Goal: Task Accomplishment & Management: Use online tool/utility

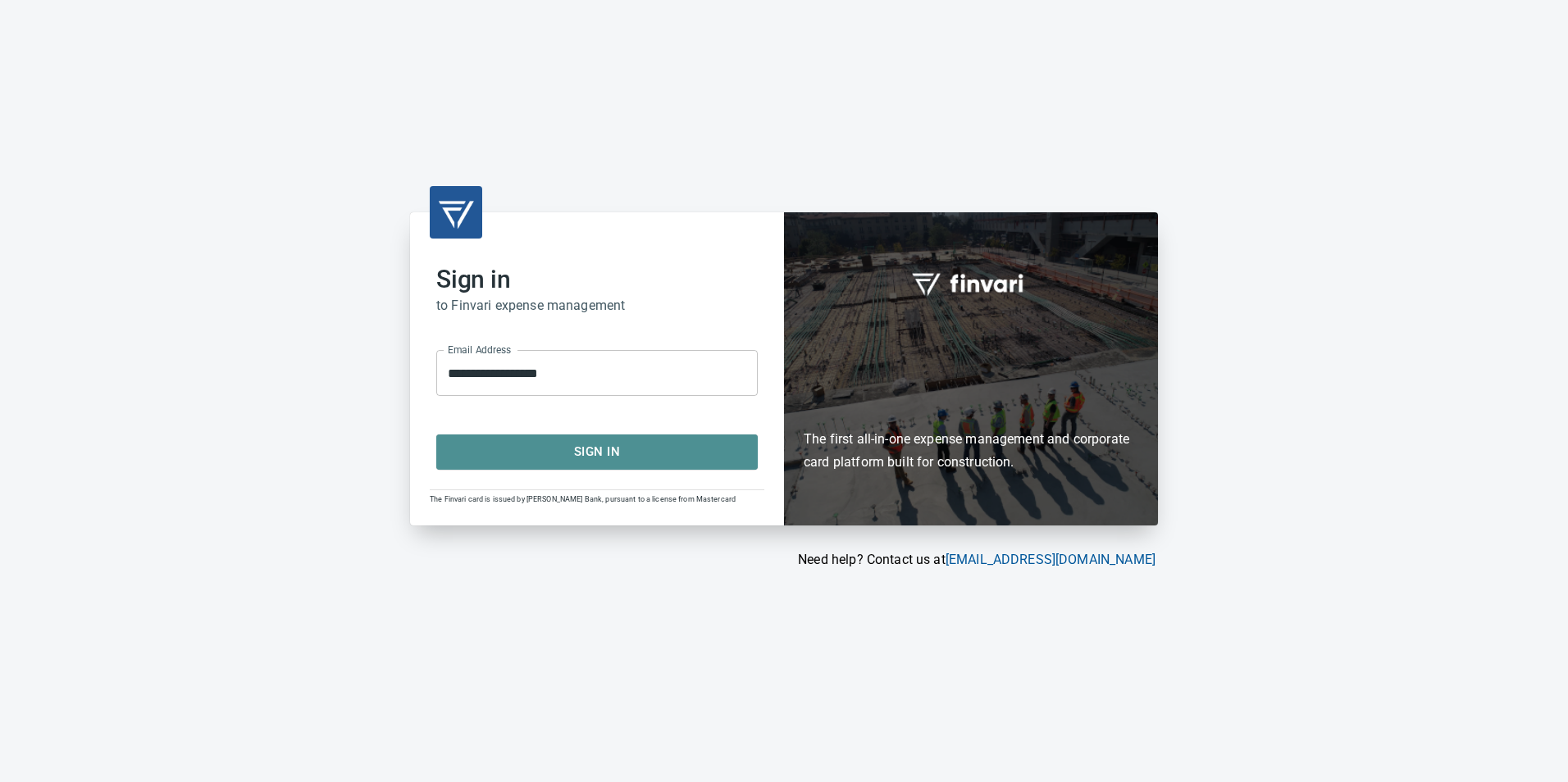
click at [590, 463] on span "Sign In" at bounding box center [597, 451] width 285 height 21
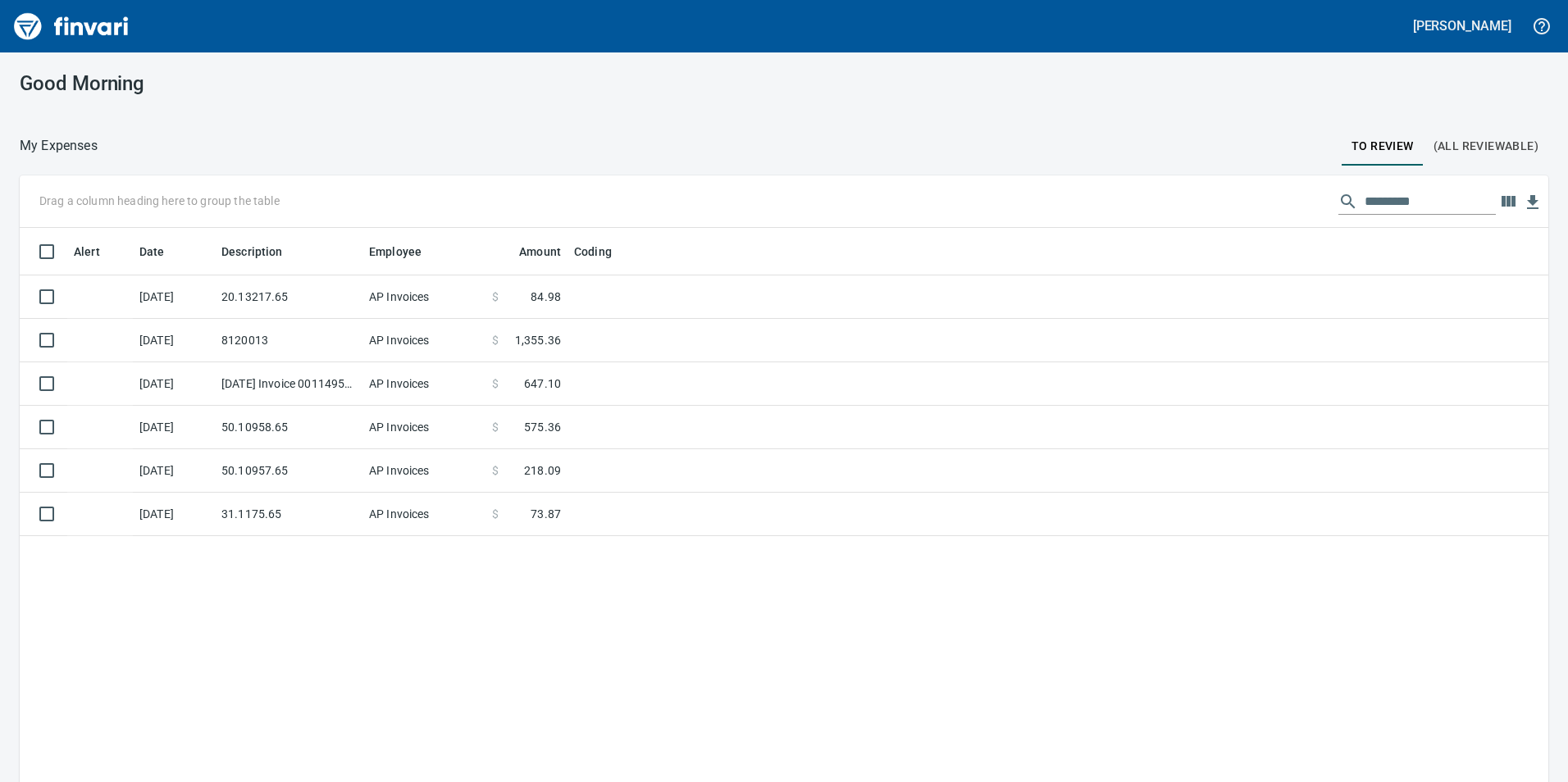
scroll to position [589, 1504]
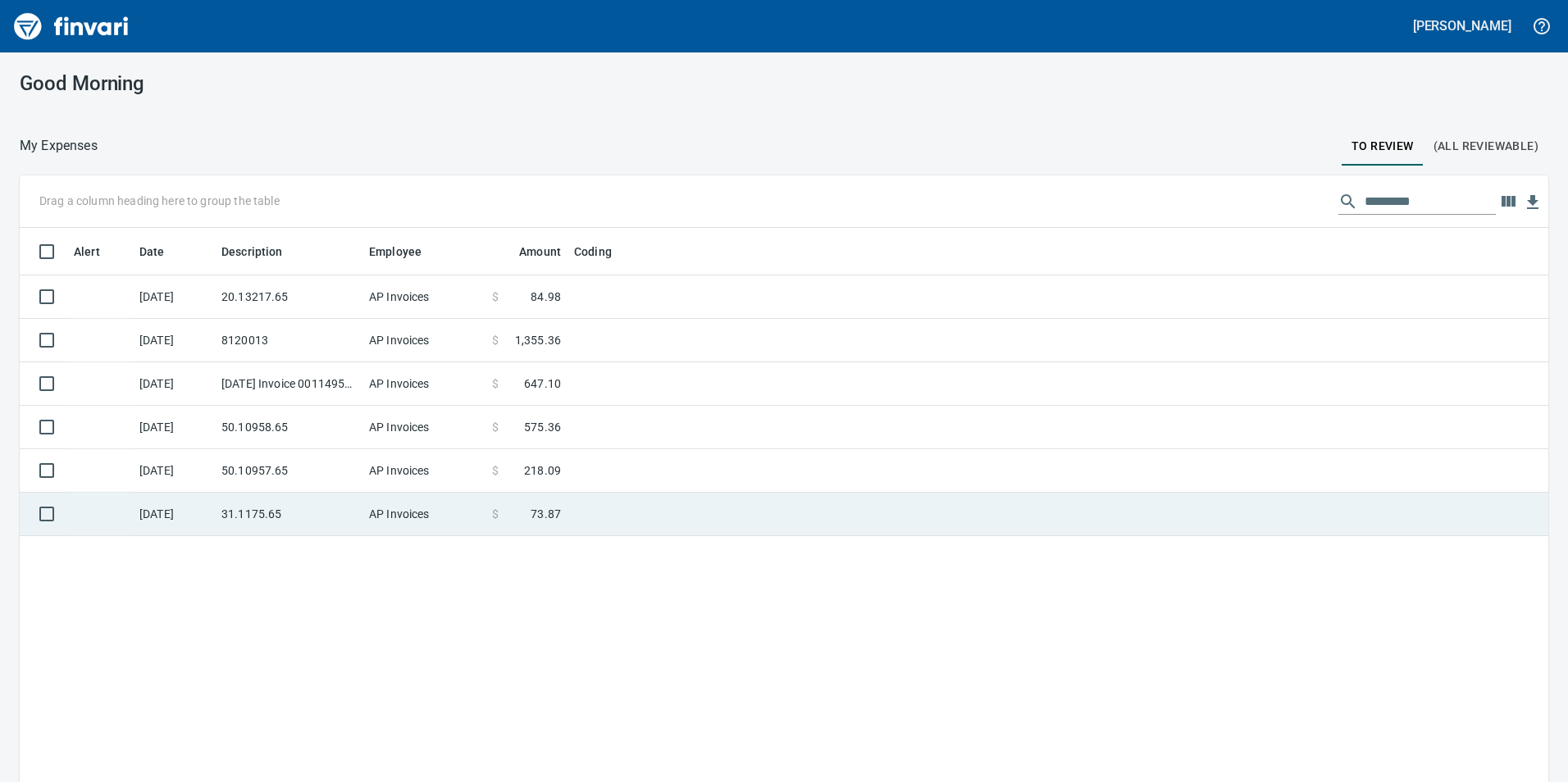
click at [307, 536] on td "31.1175.65" at bounding box center [289, 514] width 148 height 43
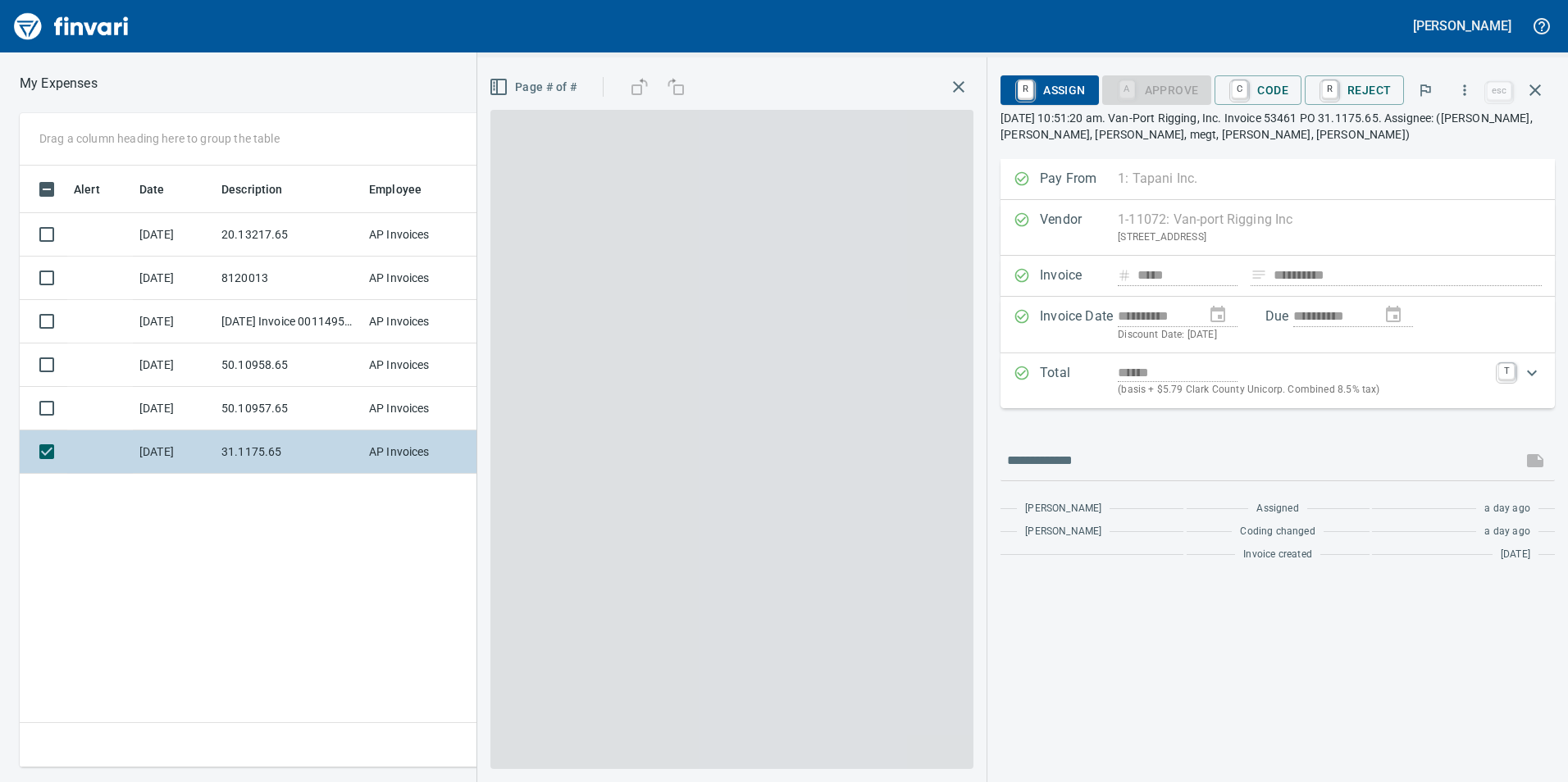
scroll to position [589, 1106]
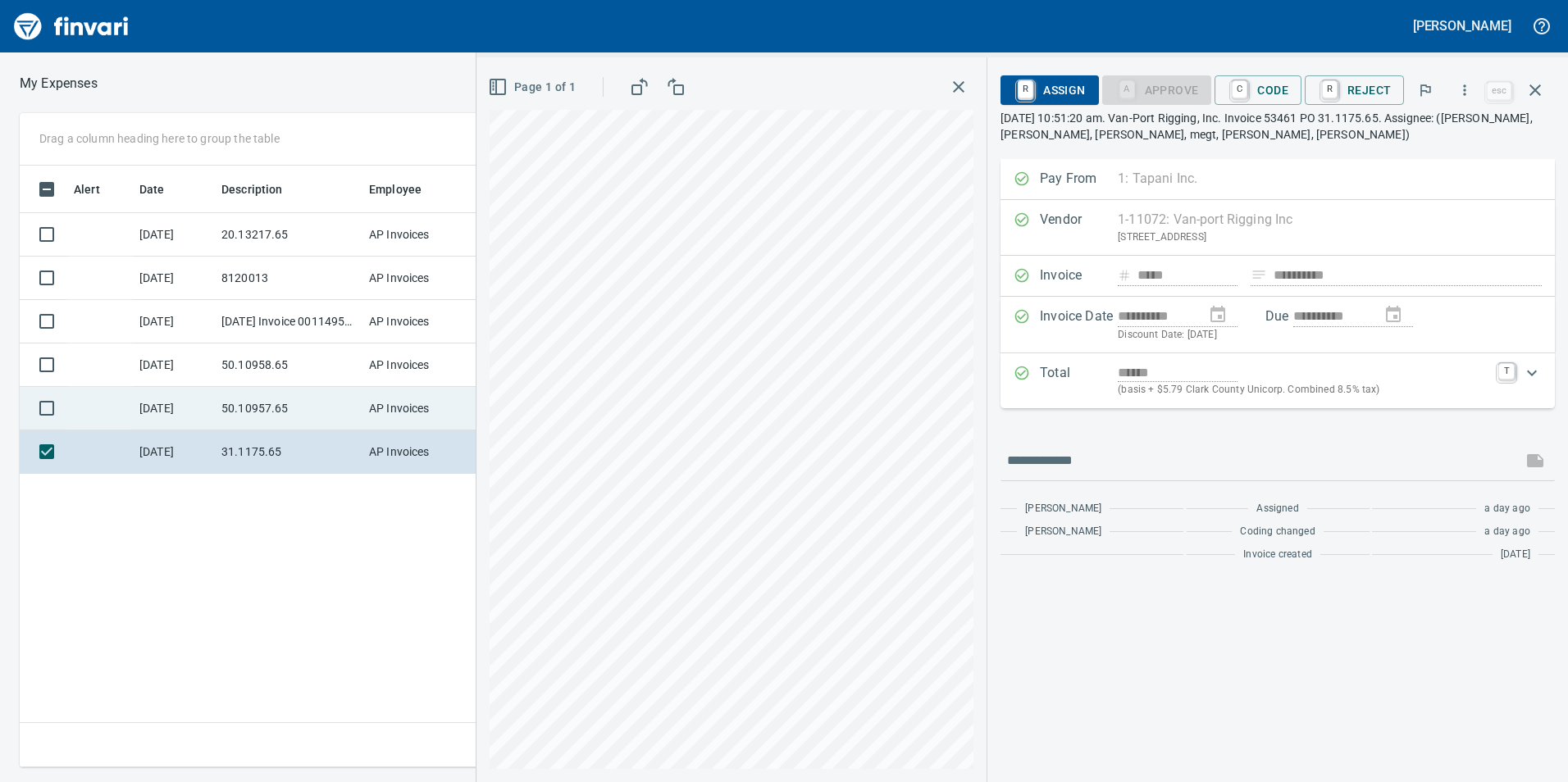
click at [275, 403] on td "50.10957.65" at bounding box center [289, 408] width 148 height 43
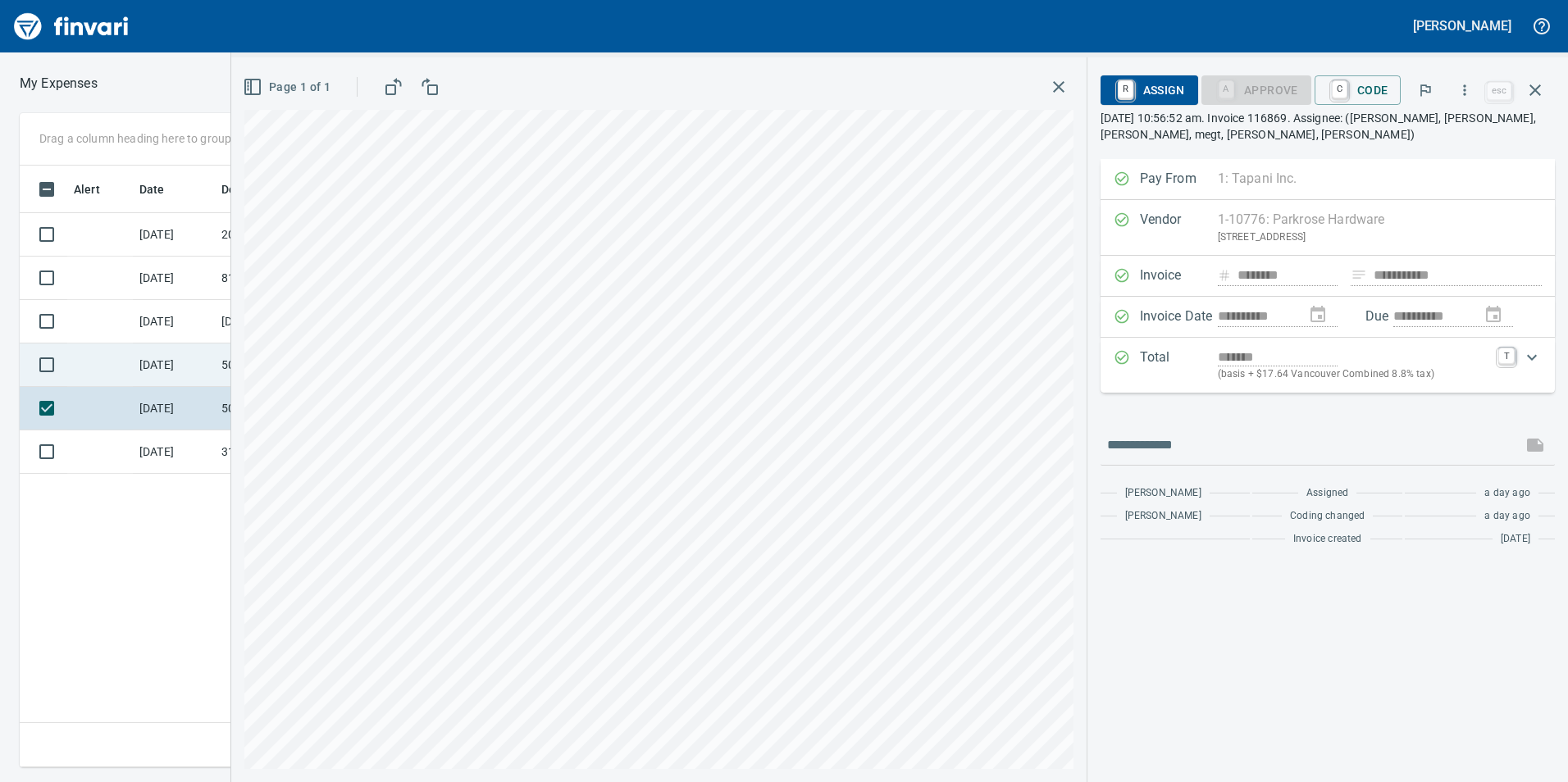
click at [217, 362] on td "50.10958.65" at bounding box center [289, 364] width 148 height 43
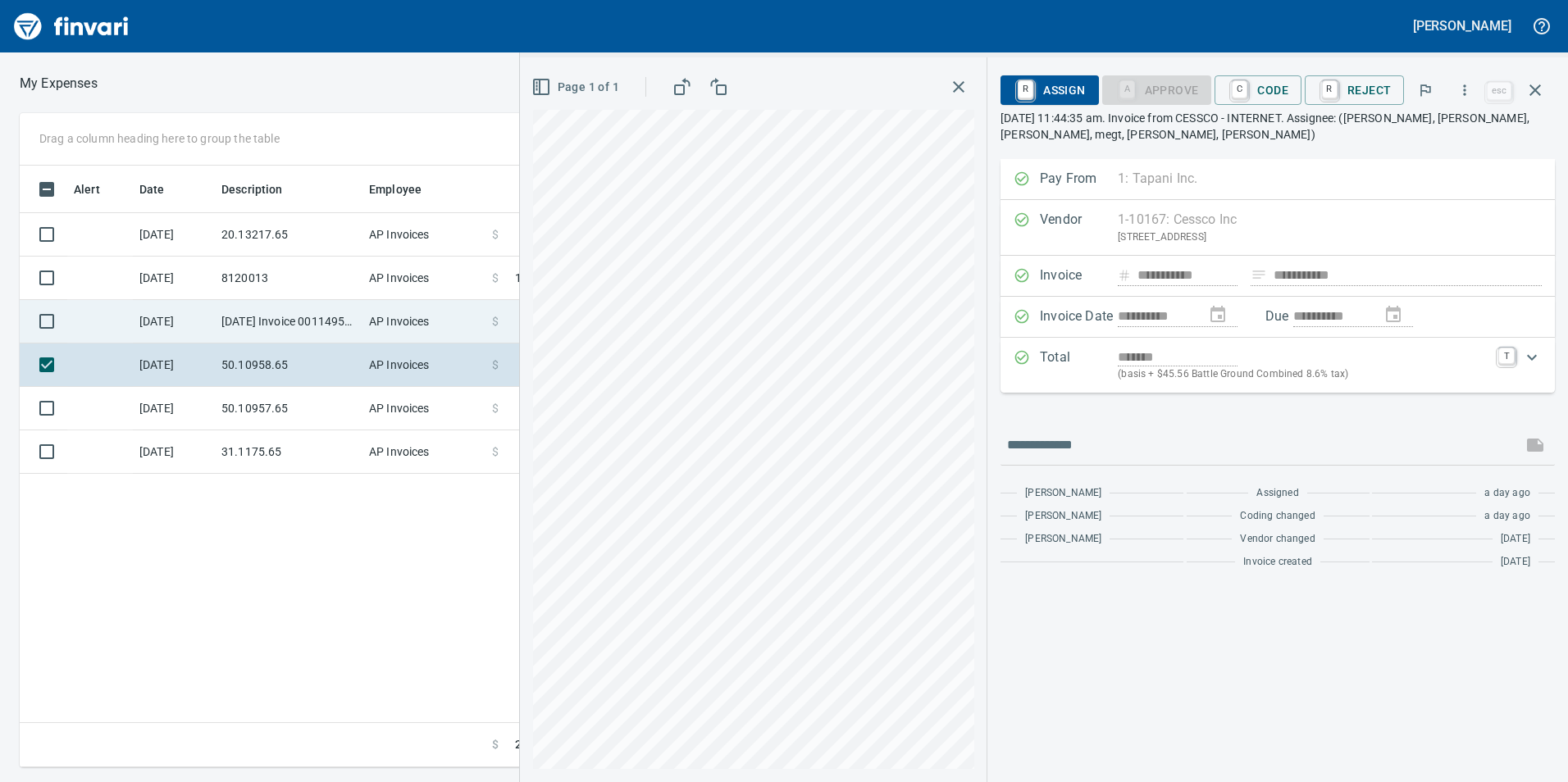
click at [228, 327] on td "9/3/2025 Invoice 001149500-0 from Cessco Inc (1-10167)" at bounding box center [289, 321] width 148 height 43
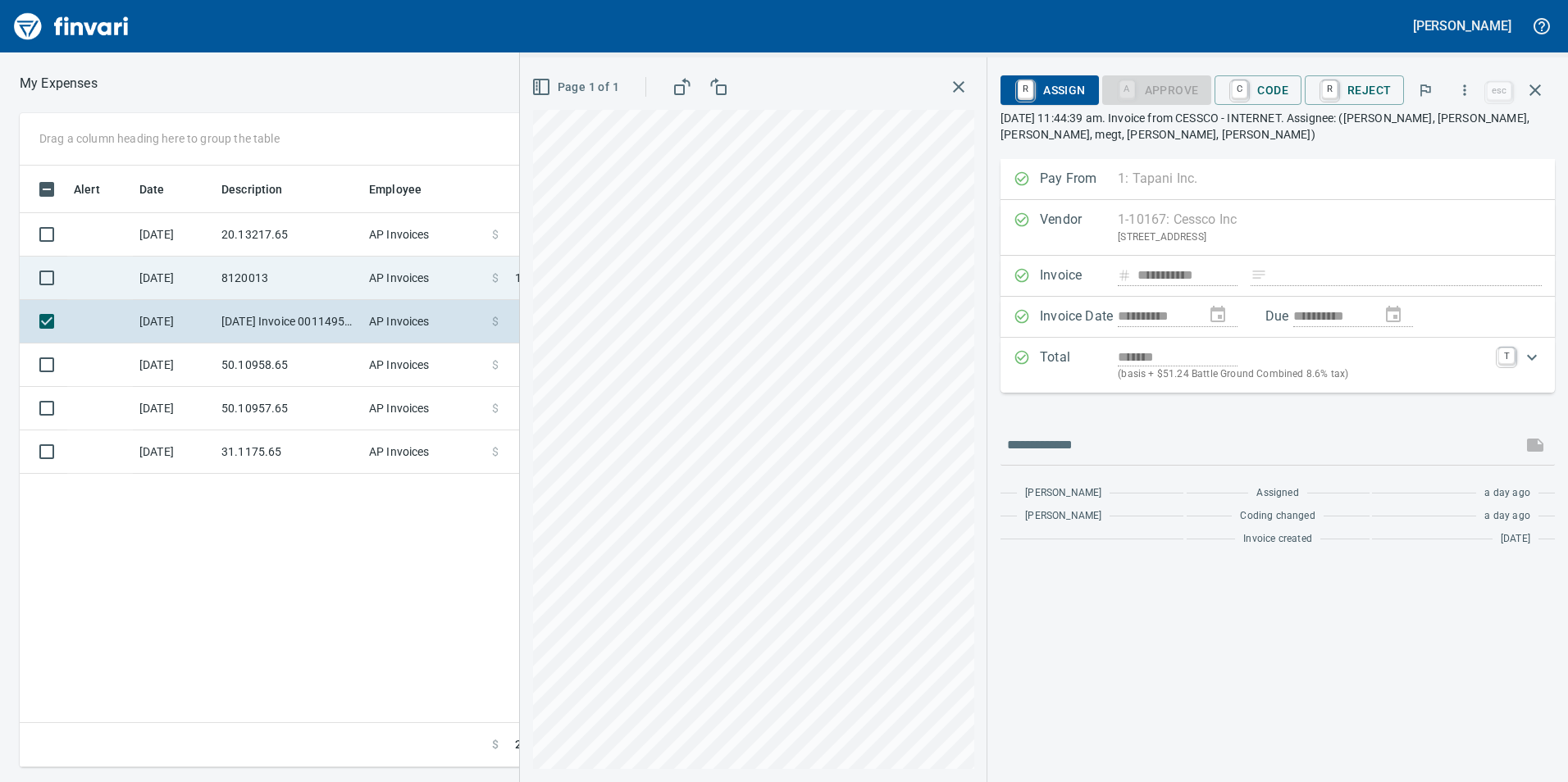
click at [228, 290] on td "8120013" at bounding box center [289, 278] width 148 height 43
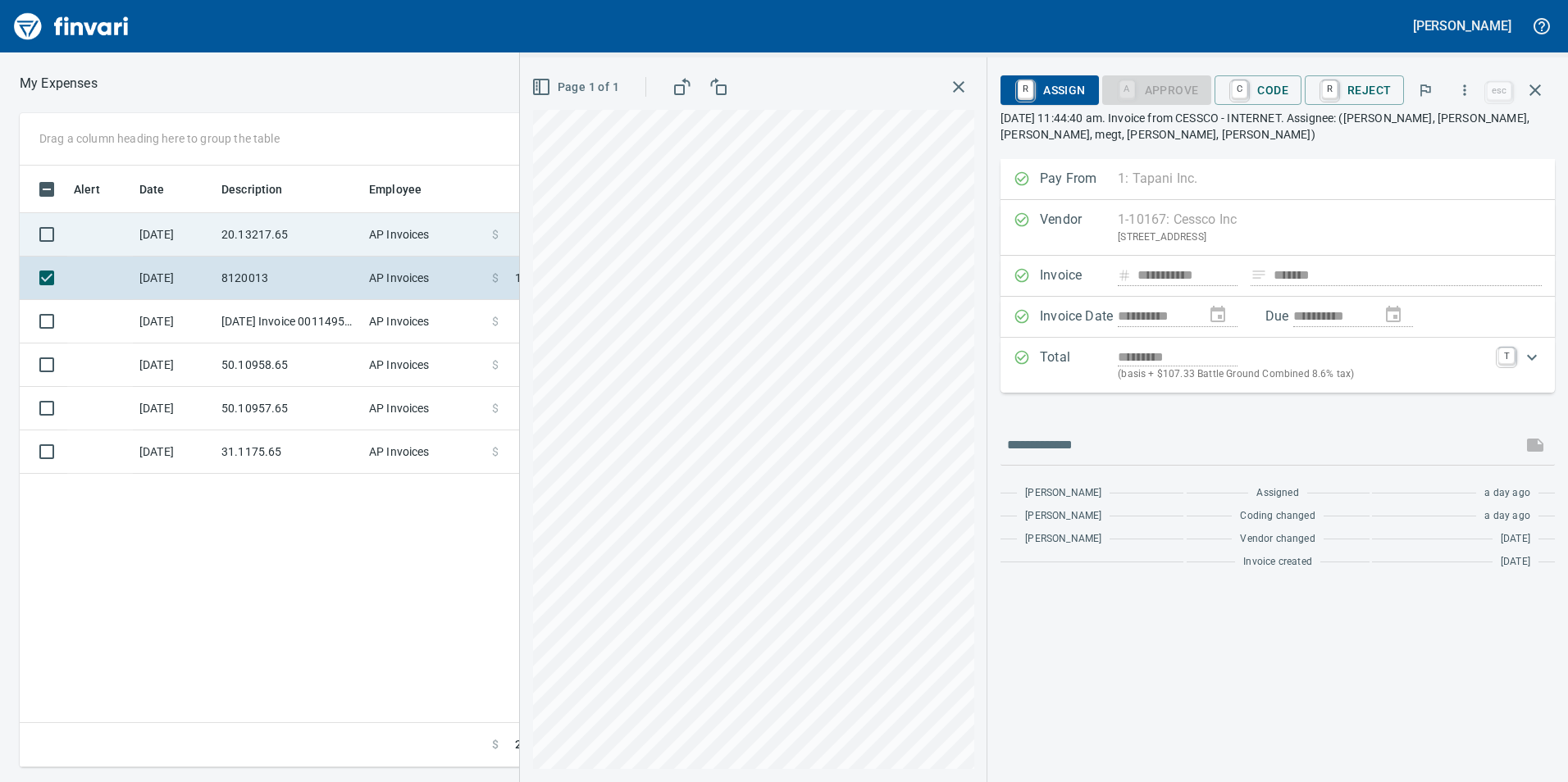
click at [220, 248] on td "20.13217.65" at bounding box center [289, 234] width 148 height 43
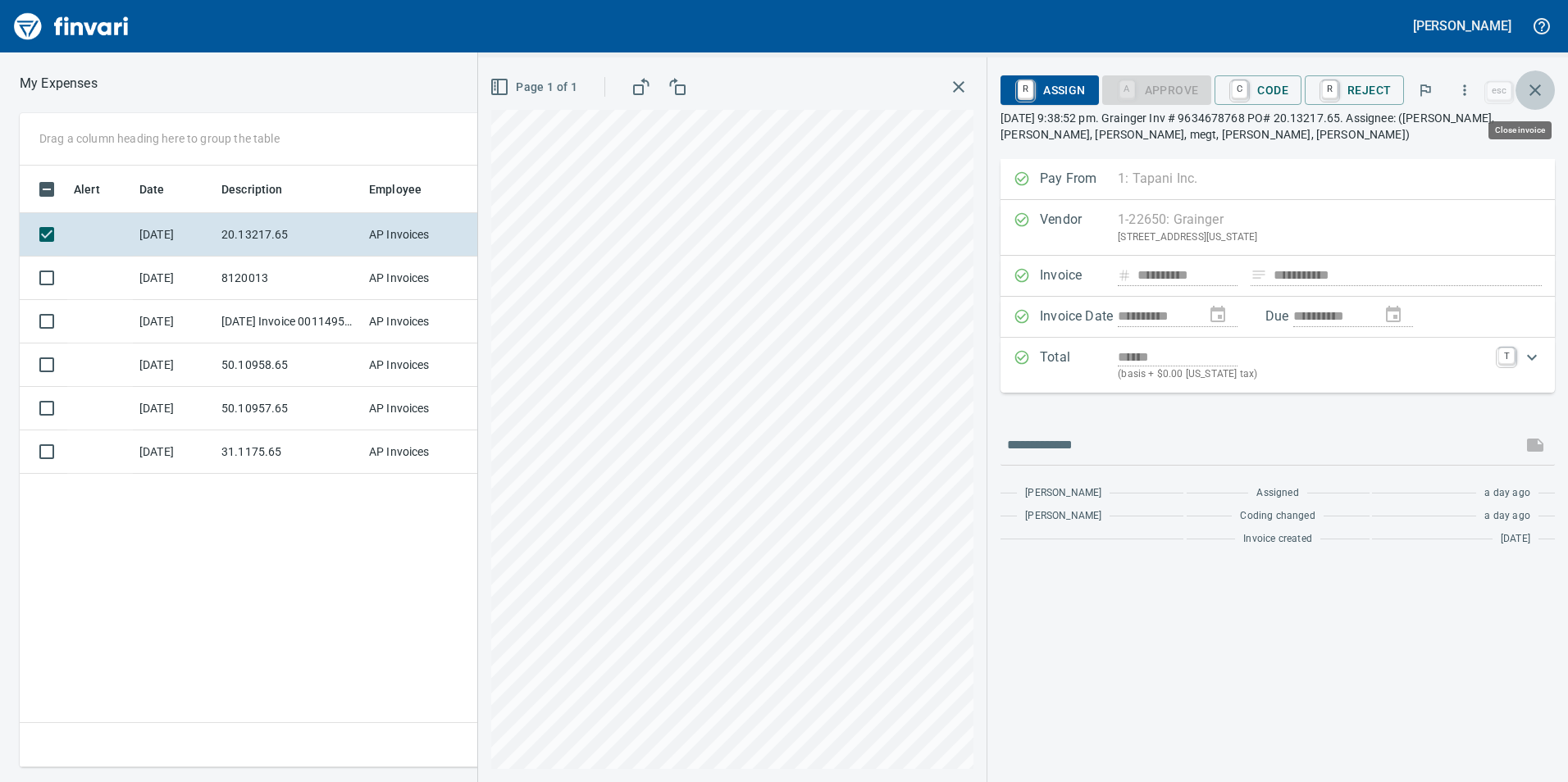
click at [1543, 92] on icon "button" at bounding box center [1535, 90] width 19 height 19
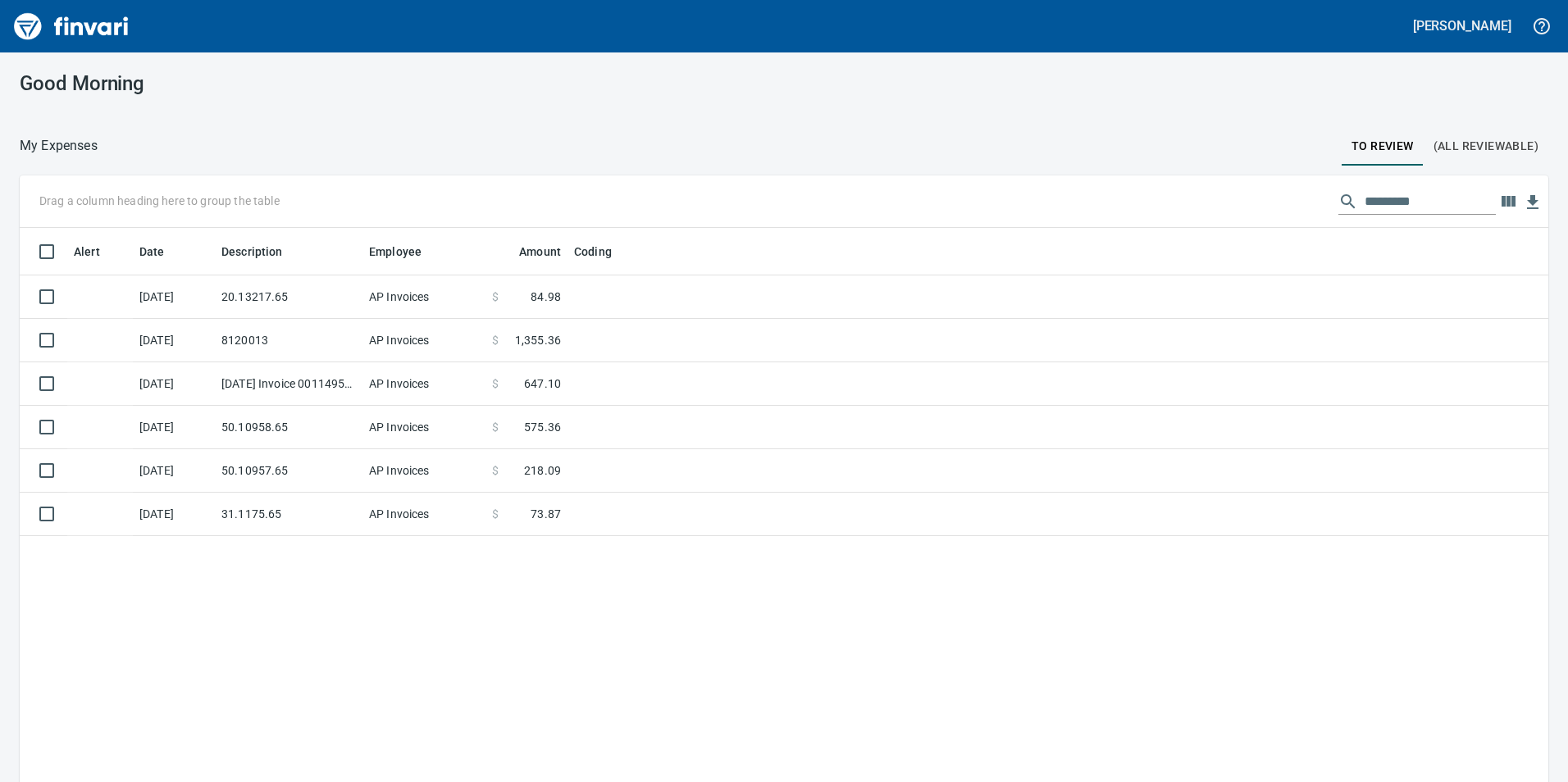
scroll to position [589, 1501]
